Goal: Task Accomplishment & Management: Use online tool/utility

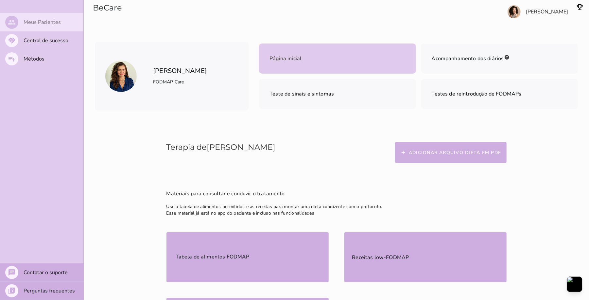
click at [0, 0] on slot "Meus Pacientes" at bounding box center [0, 0] width 0 height 0
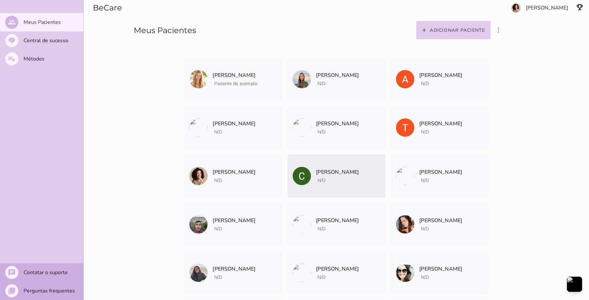
click at [324, 182] on span "N/D" at bounding box center [322, 180] width 8 height 6
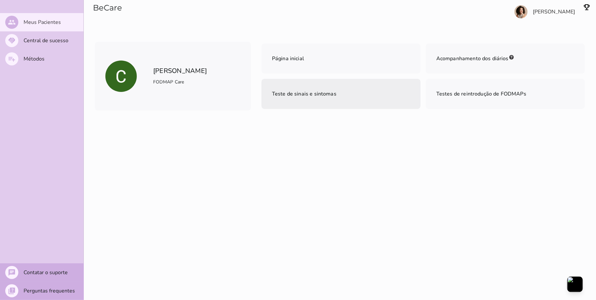
click at [283, 96] on span "Teste de sinais e sintomas" at bounding box center [304, 93] width 64 height 7
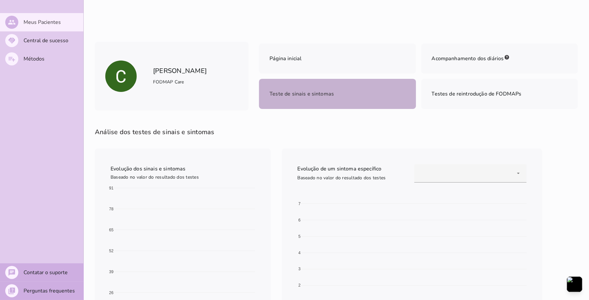
scroll to position [87, 0]
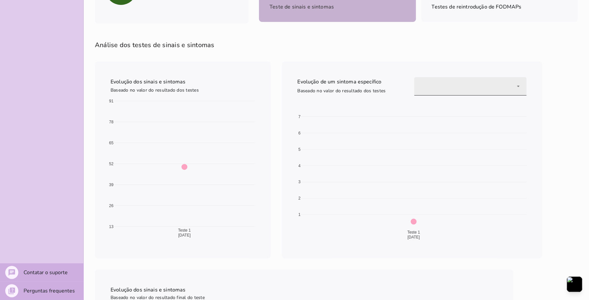
click at [519, 83] on div at bounding box center [470, 86] width 112 height 18
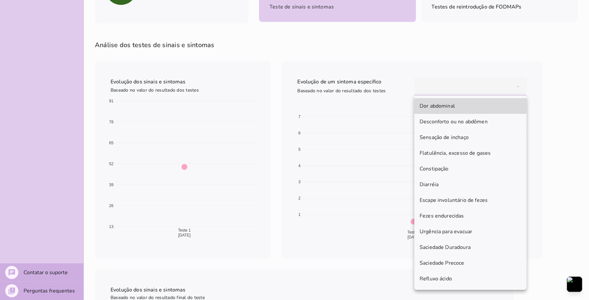
click at [462, 101] on mwc-list-item "Dor abdominal" at bounding box center [470, 106] width 112 height 16
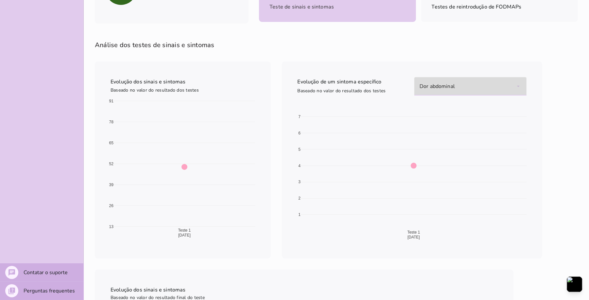
click at [518, 85] on div "Dor abdominal" at bounding box center [470, 86] width 112 height 18
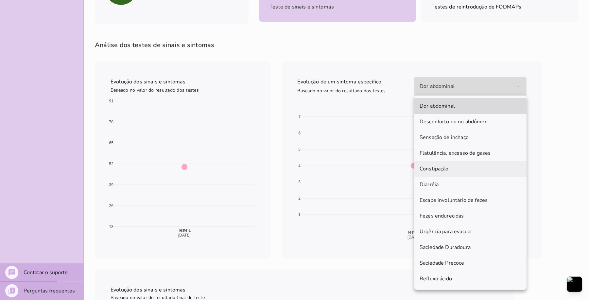
click at [0, 0] on slot "Constipação" at bounding box center [0, 0] width 0 height 0
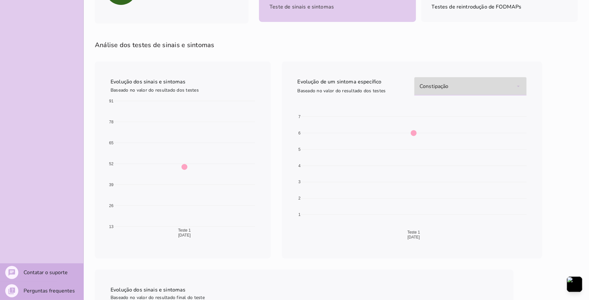
click at [515, 83] on div "Constipação" at bounding box center [470, 86] width 112 height 18
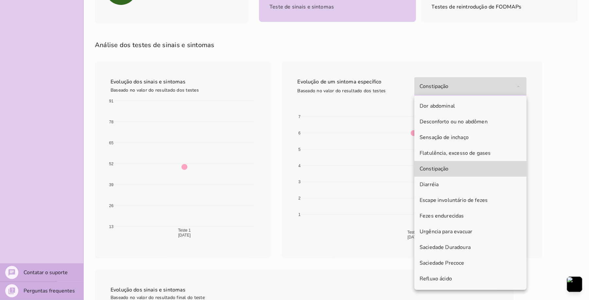
click at [555, 173] on iron-pages "Terapia de [PERSON_NAME] arquivo dieta em PDF Materiais para consultar e conduz…" at bounding box center [336, 277] width 505 height 496
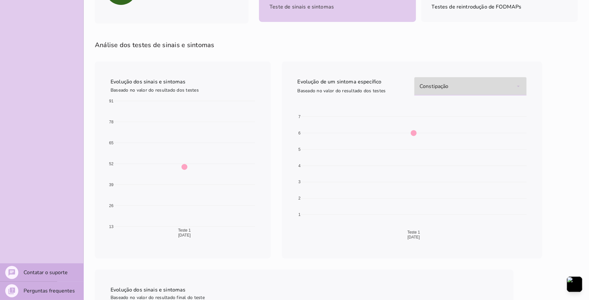
drag, startPoint x: 587, startPoint y: 167, endPoint x: 584, endPoint y: 101, distance: 66.5
click at [584, 101] on iron-pages "Terapia de [PERSON_NAME] arquivo dieta em PDF Materiais para consultar e conduz…" at bounding box center [336, 277] width 505 height 496
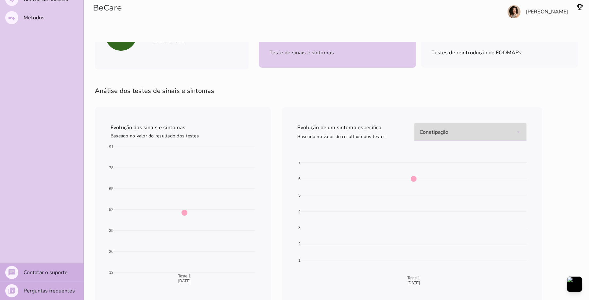
scroll to position [0, 0]
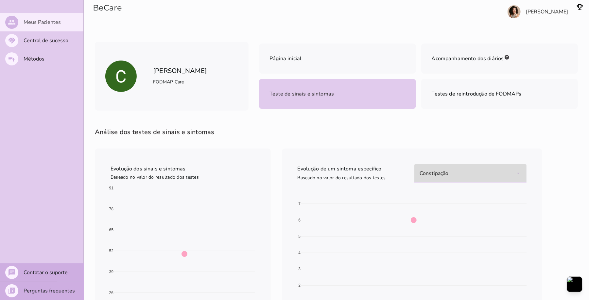
click at [0, 0] on slot "Meus Pacientes" at bounding box center [0, 0] width 0 height 0
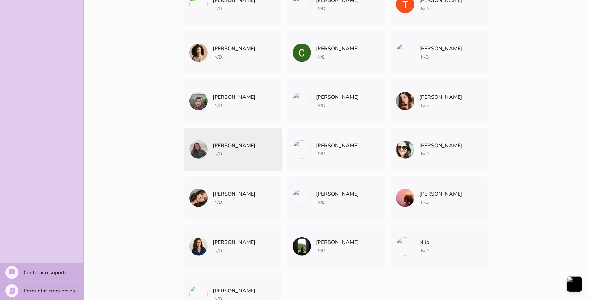
scroll to position [131, 0]
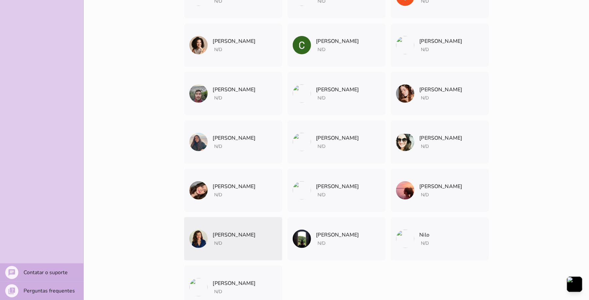
click at [215, 231] on p "[PERSON_NAME]" at bounding box center [234, 234] width 43 height 9
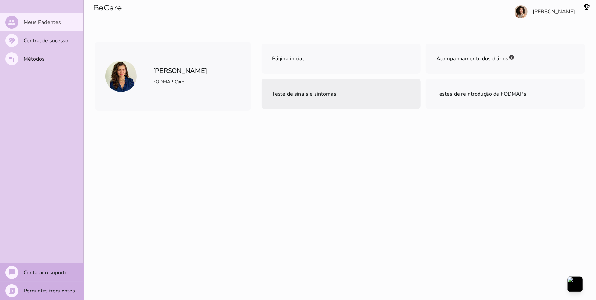
click at [285, 96] on span "Teste de sinais e sintomas" at bounding box center [304, 93] width 64 height 7
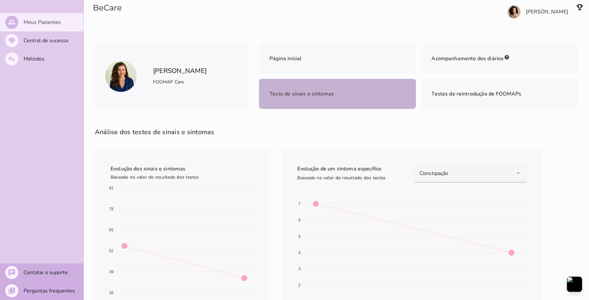
click at [0, 0] on slot "Meus Pacientes" at bounding box center [0, 0] width 0 height 0
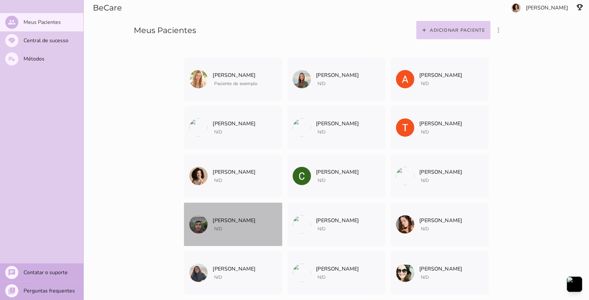
click at [220, 224] on span "N/D" at bounding box center [234, 228] width 43 height 8
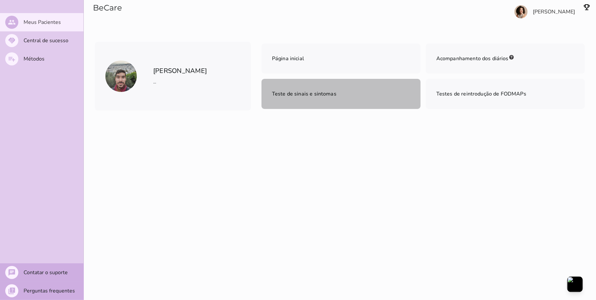
click at [290, 89] on span "Teste de sinais e sintomas" at bounding box center [304, 93] width 64 height 9
